Goal: Information Seeking & Learning: Learn about a topic

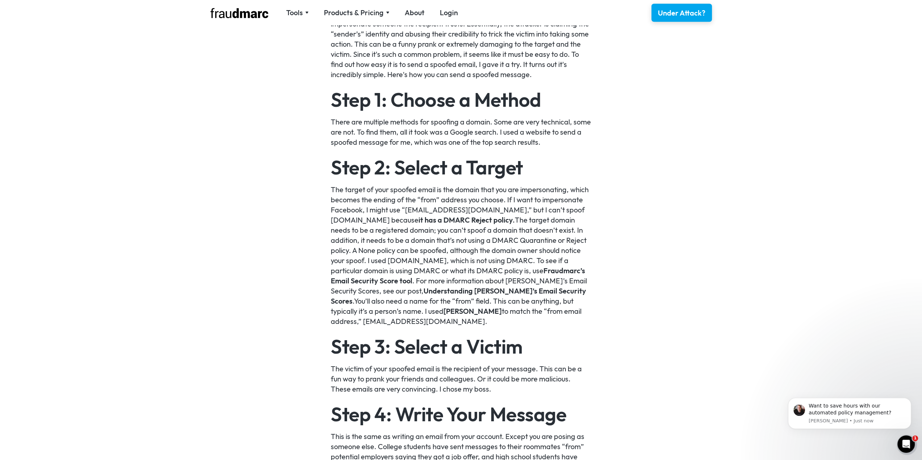
click at [503, 290] on link "Understanding Fraudmarc’s Email Security Scores" at bounding box center [458, 296] width 255 height 19
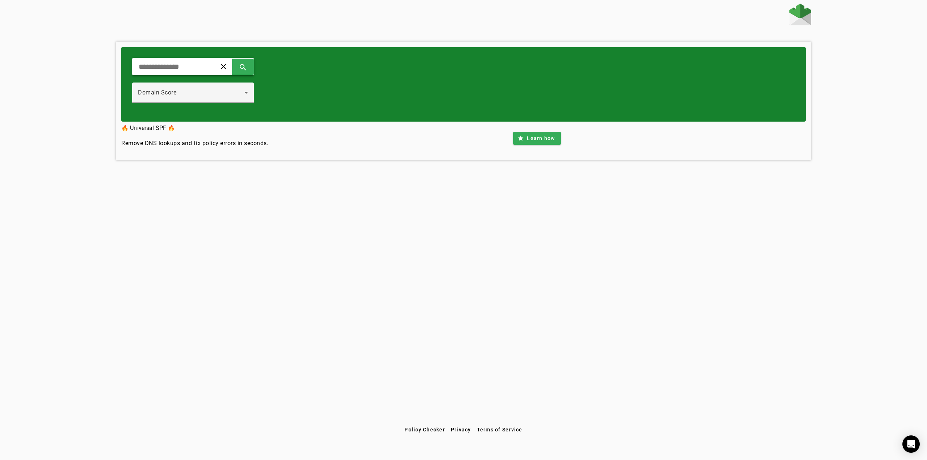
click at [177, 65] on input "text" at bounding box center [171, 66] width 67 height 9
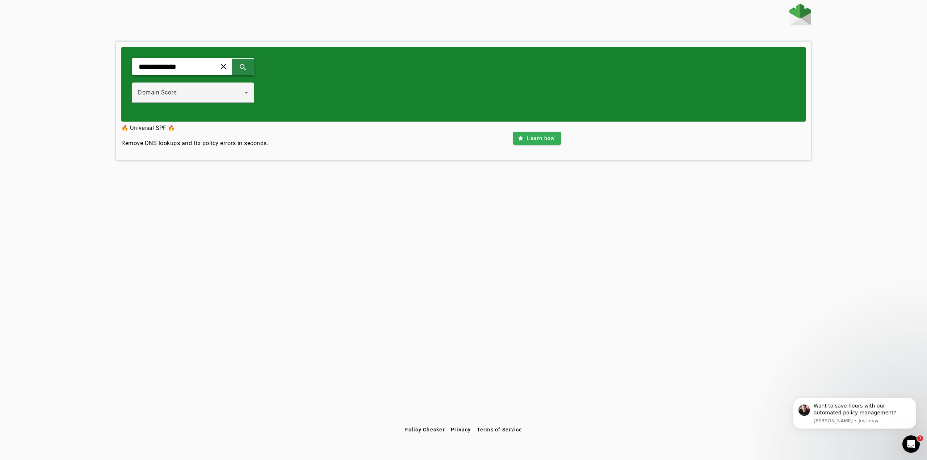
type input "**********"
click at [252, 66] on span at bounding box center [242, 66] width 17 height 17
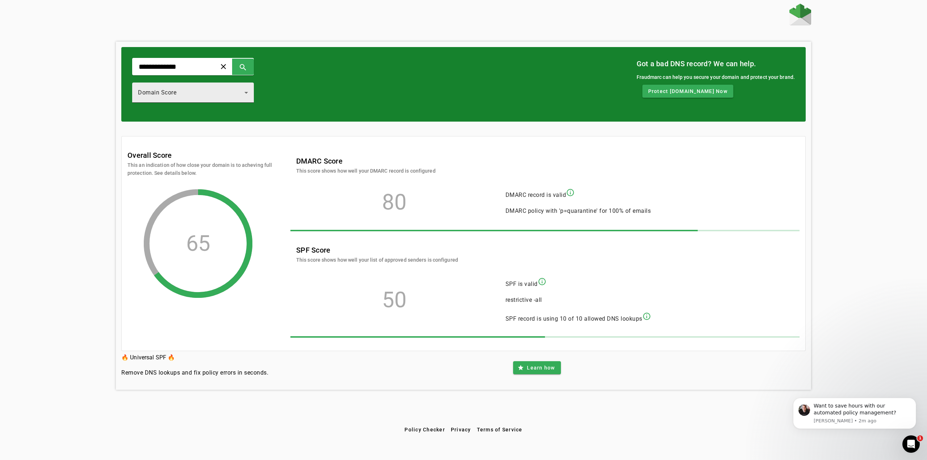
click at [204, 97] on div "Domain Score" at bounding box center [193, 93] width 110 height 20
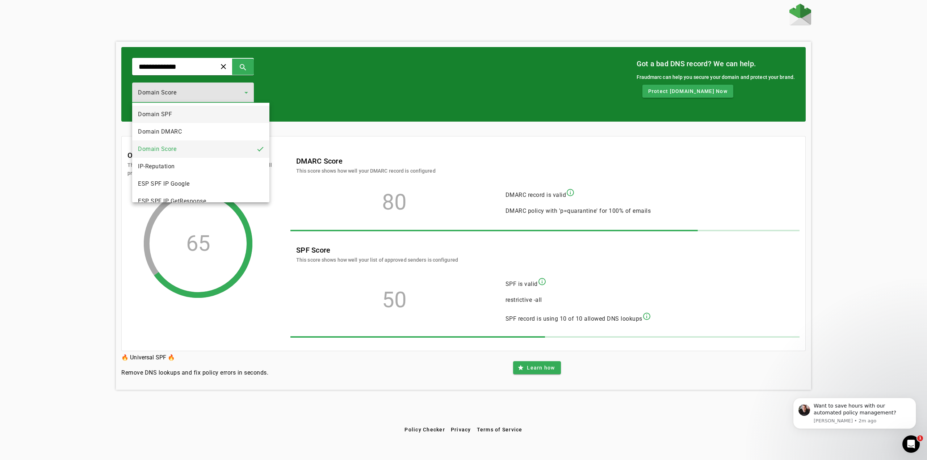
click at [190, 121] on mat-option "Domain SPF" at bounding box center [200, 114] width 137 height 17
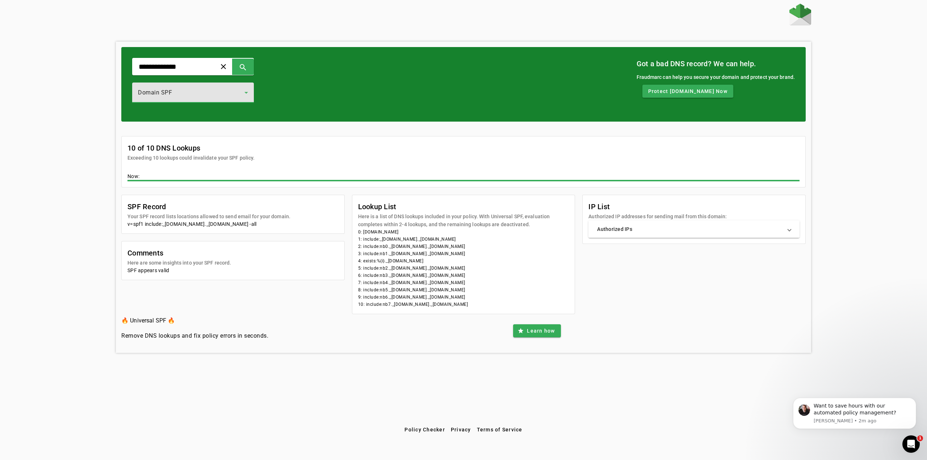
click at [695, 227] on mat-panel-title "Authorized IPs" at bounding box center [689, 229] width 185 height 7
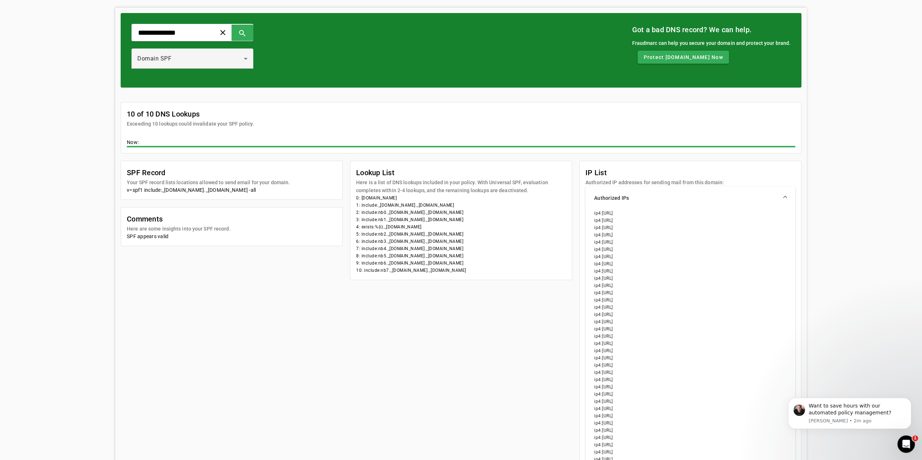
scroll to position [22, 0]
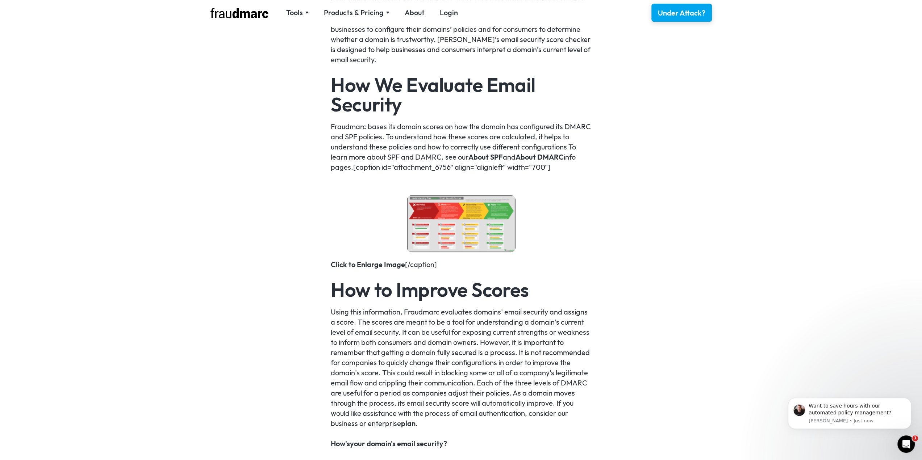
scroll to position [414, 0]
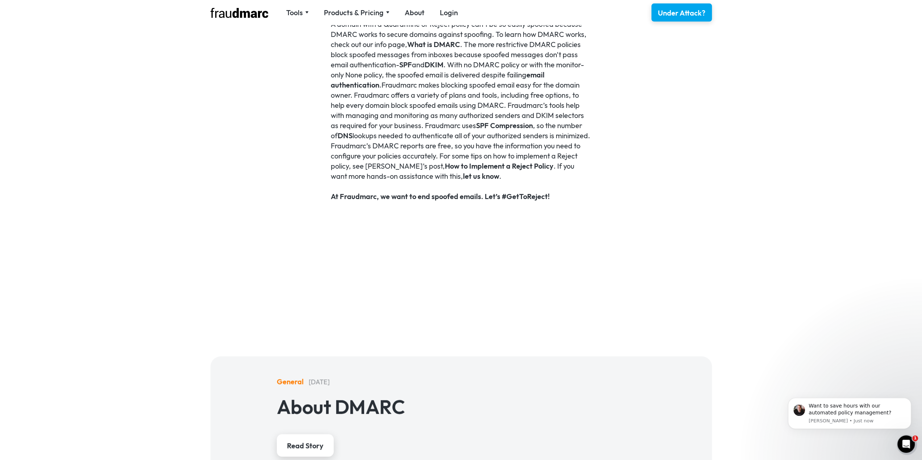
scroll to position [1847, 0]
